Goal: Task Accomplishment & Management: Use online tool/utility

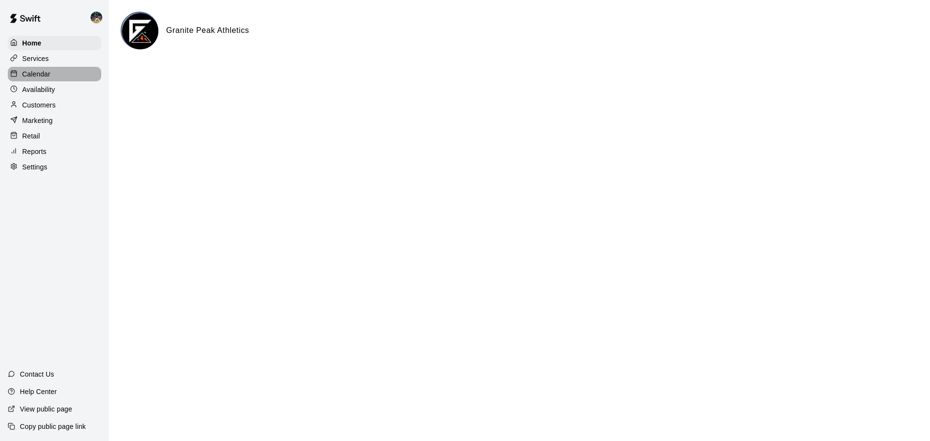
click at [57, 70] on div "Calendar" at bounding box center [54, 74] width 93 height 15
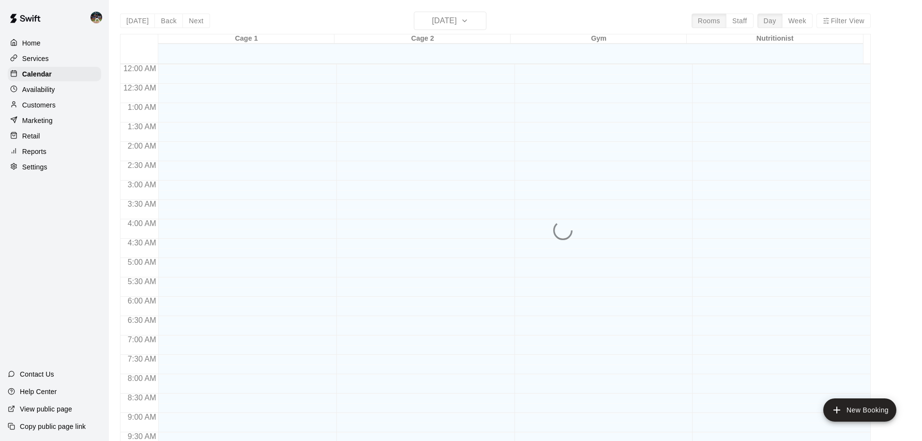
scroll to position [414, 0]
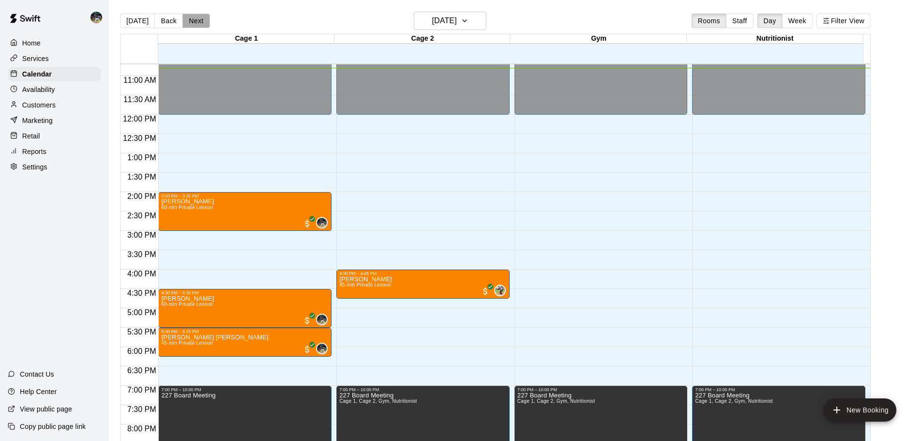
click at [200, 19] on button "Next" at bounding box center [196, 21] width 27 height 15
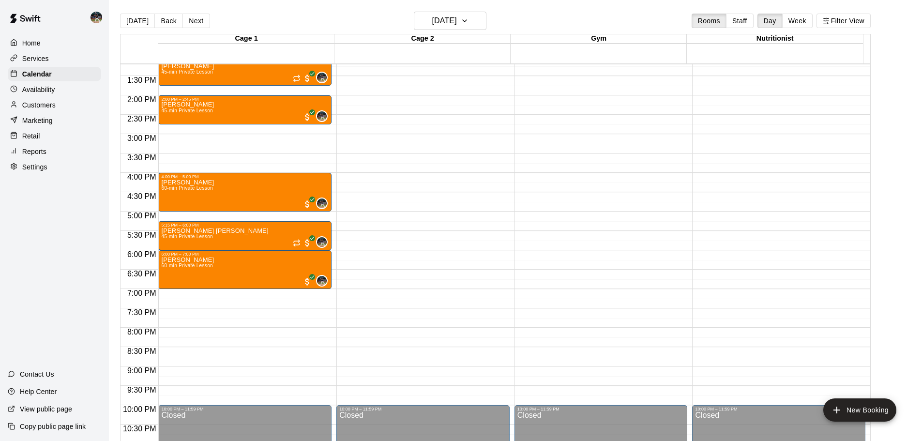
scroll to position [463, 0]
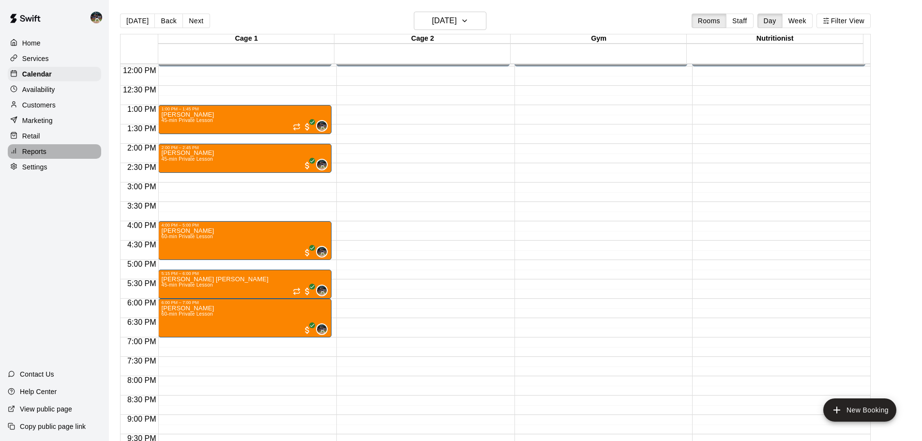
click at [78, 150] on div "Reports" at bounding box center [54, 151] width 93 height 15
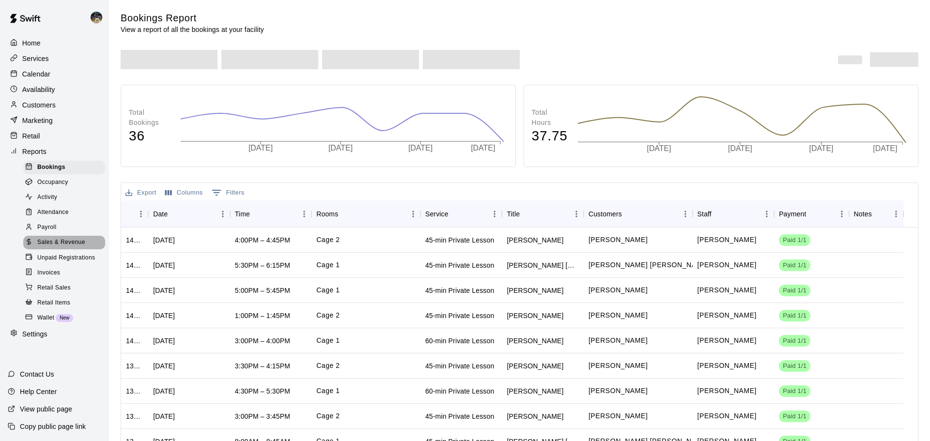
click at [70, 244] on div "Sales & Revenue" at bounding box center [64, 243] width 82 height 14
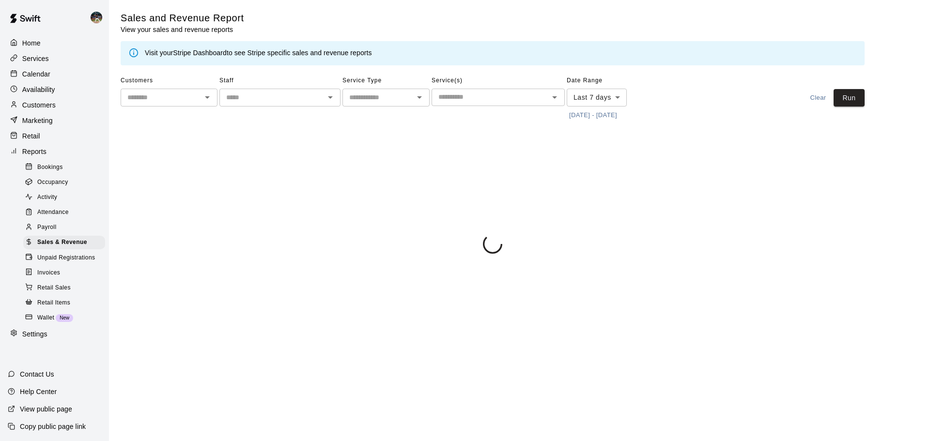
click at [580, 113] on button "[DATE] - [DATE]" at bounding box center [592, 115] width 53 height 15
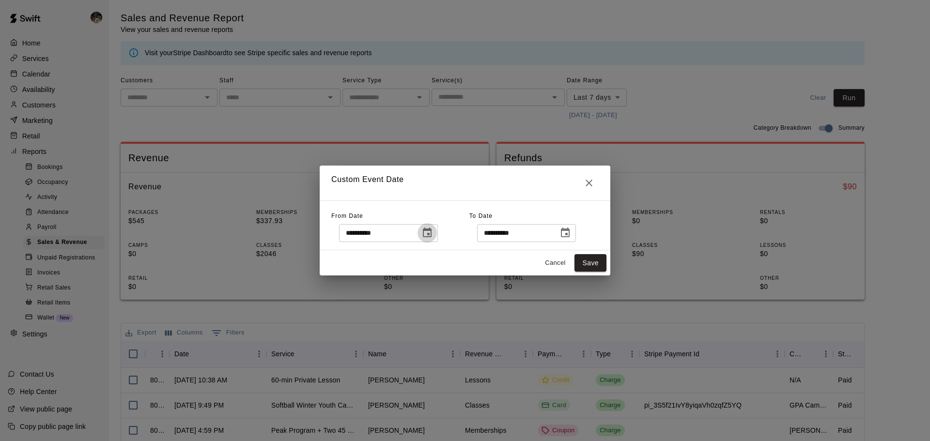
click at [433, 231] on icon "Choose date, selected date is Sep 3, 2025" at bounding box center [427, 233] width 12 height 12
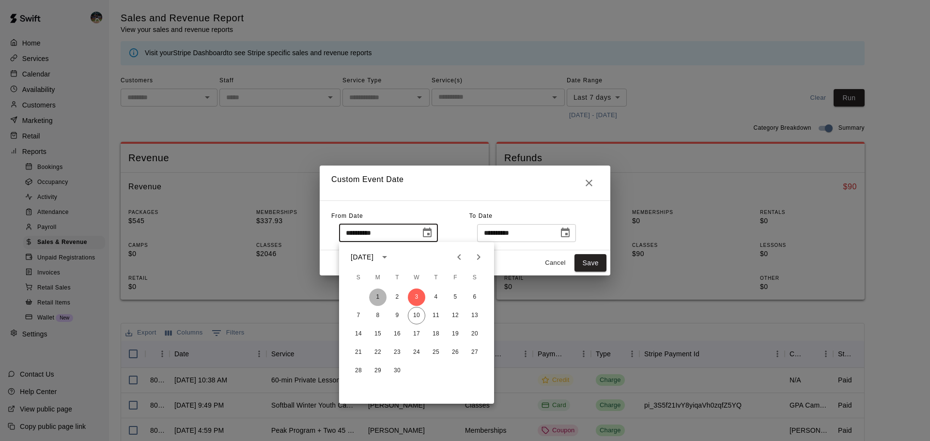
click at [374, 298] on button "1" at bounding box center [377, 297] width 17 height 17
type input "**********"
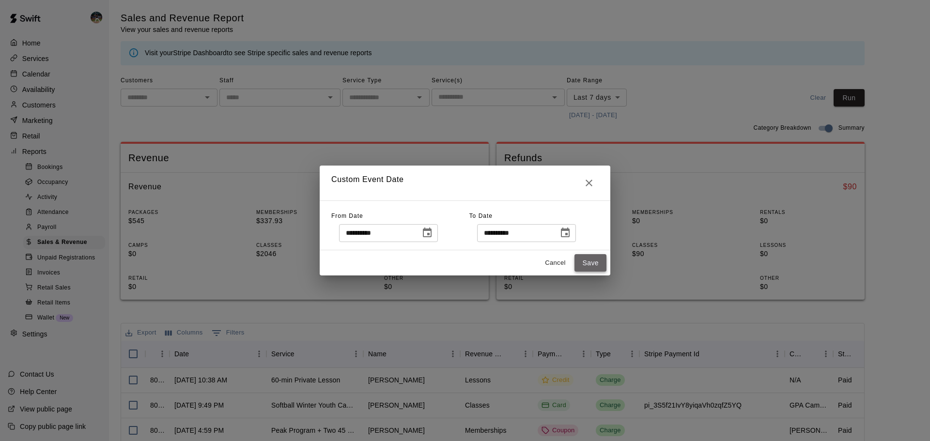
click at [583, 260] on button "Save" at bounding box center [590, 263] width 32 height 18
type input "******"
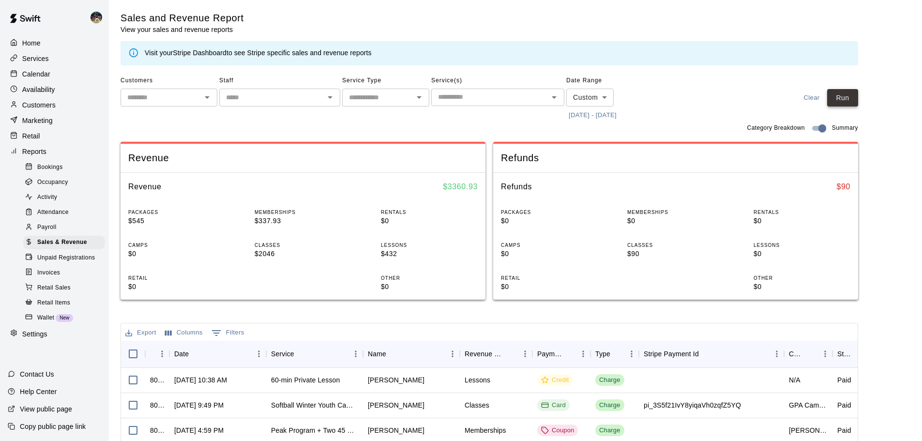
click at [851, 97] on button "Run" at bounding box center [842, 98] width 31 height 18
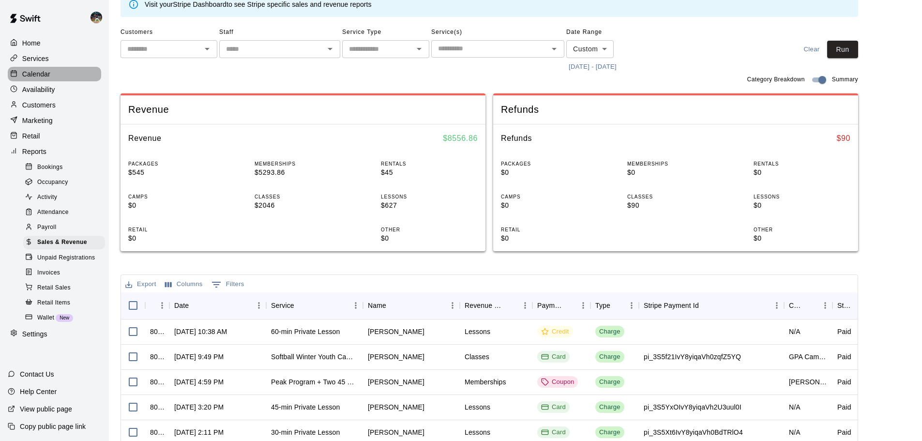
click at [46, 78] on p "Calendar" at bounding box center [36, 74] width 28 height 10
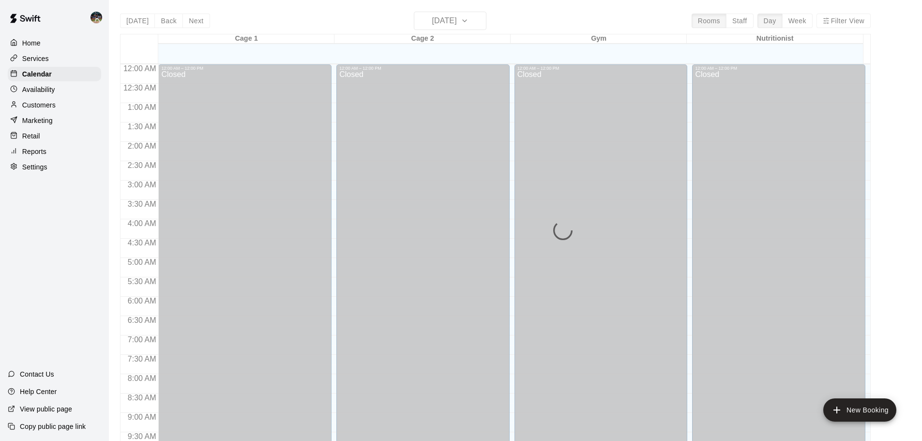
scroll to position [418, 0]
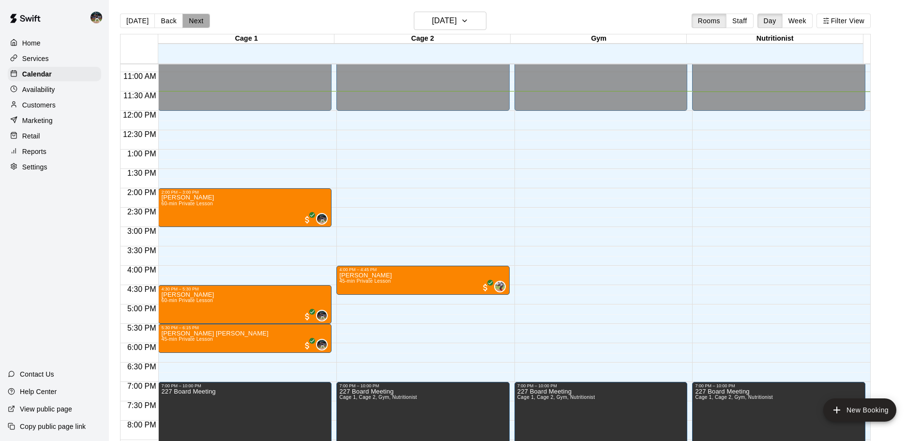
click at [184, 18] on button "Next" at bounding box center [196, 21] width 27 height 15
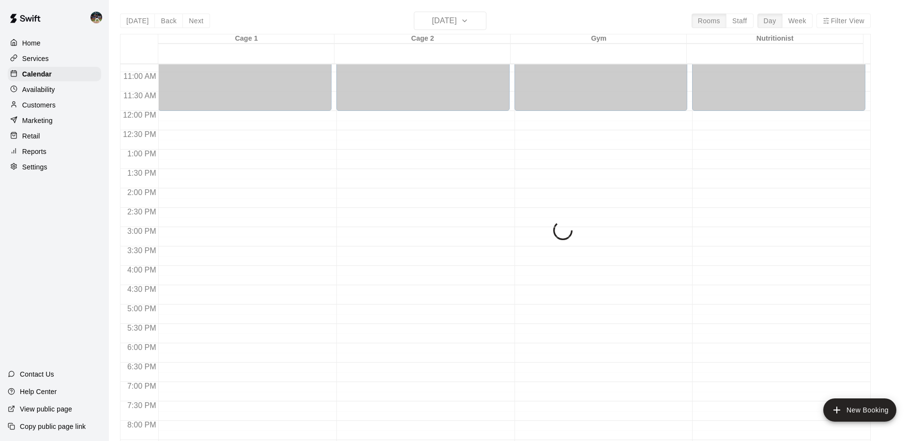
click at [167, 22] on div "[DATE] Back [DATE][DATE] Rooms Staff Day Week Filter View Cage 1 11 Thu Cage 2 …" at bounding box center [495, 232] width 751 height 441
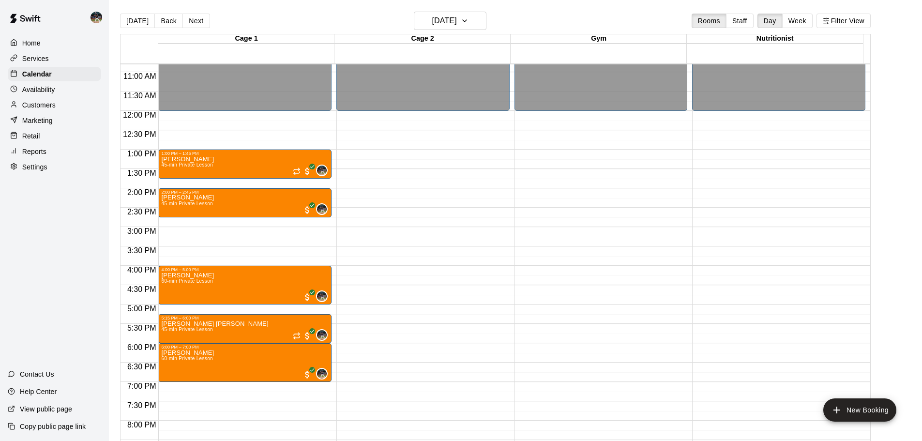
click at [167, 22] on button "Back" at bounding box center [168, 21] width 29 height 15
